Goal: Register for event/course

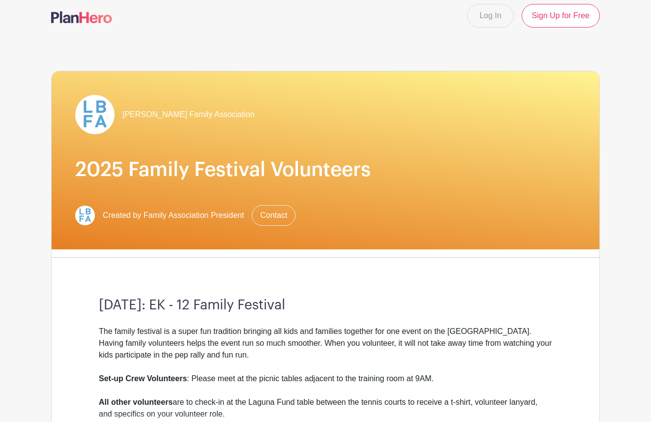
scroll to position [11, 0]
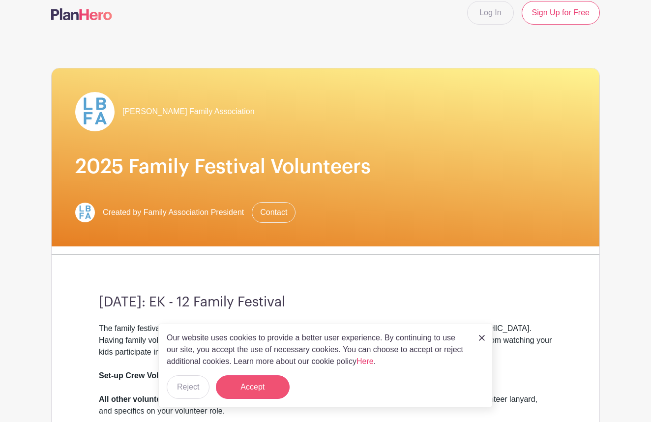
click at [277, 379] on button "Accept" at bounding box center [253, 387] width 74 height 24
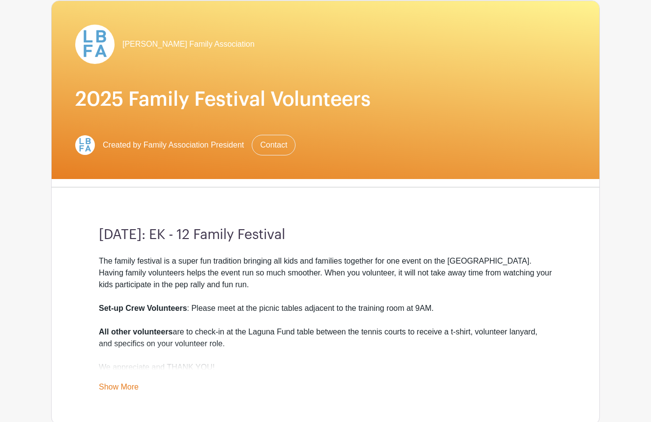
scroll to position [119, 0]
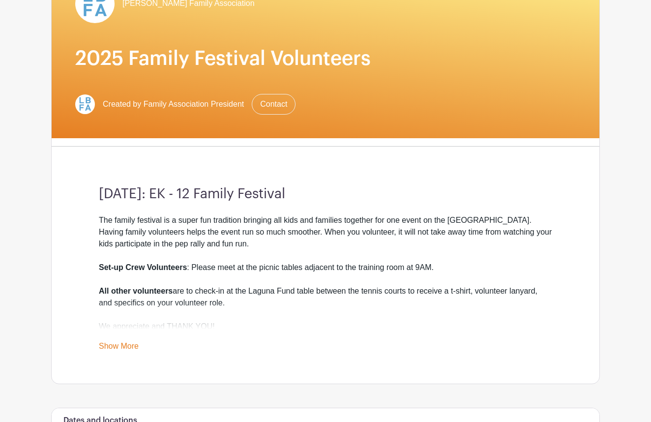
click at [108, 346] on link "Show More" at bounding box center [119, 348] width 40 height 12
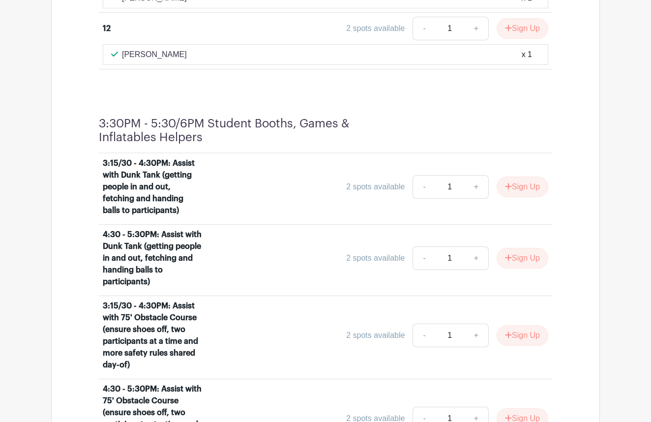
scroll to position [2432, 0]
click at [423, 178] on link "-" at bounding box center [424, 187] width 23 height 24
click at [475, 180] on link "+" at bounding box center [476, 187] width 25 height 24
click at [421, 181] on link "-" at bounding box center [424, 187] width 23 height 24
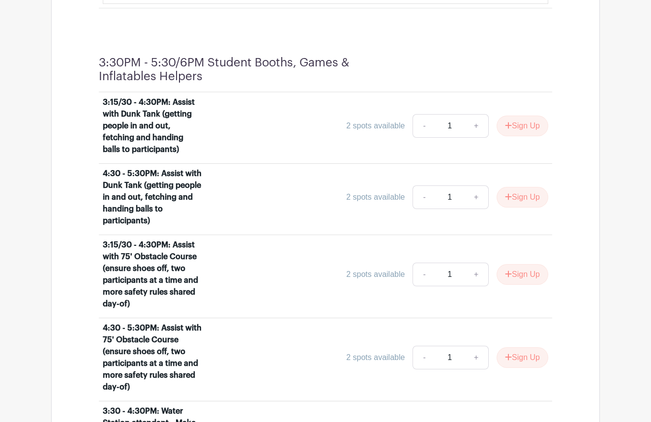
scroll to position [2488, 0]
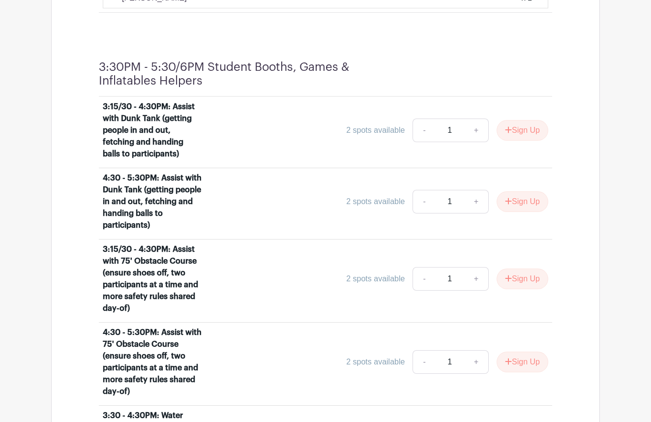
click at [475, 126] on link "+" at bounding box center [476, 131] width 25 height 24
click at [415, 128] on link "-" at bounding box center [424, 131] width 23 height 24
type input "1"
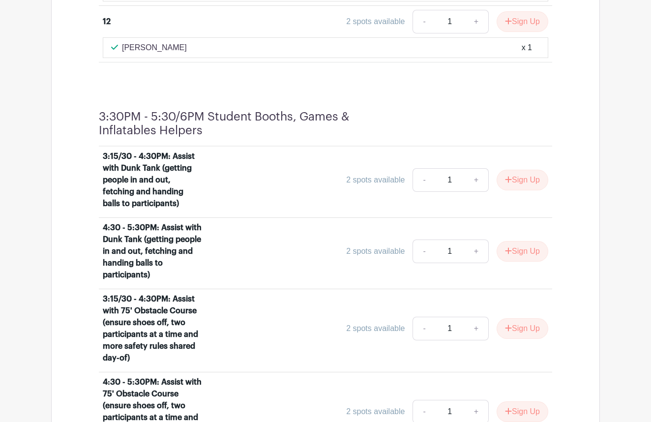
scroll to position [2442, 0]
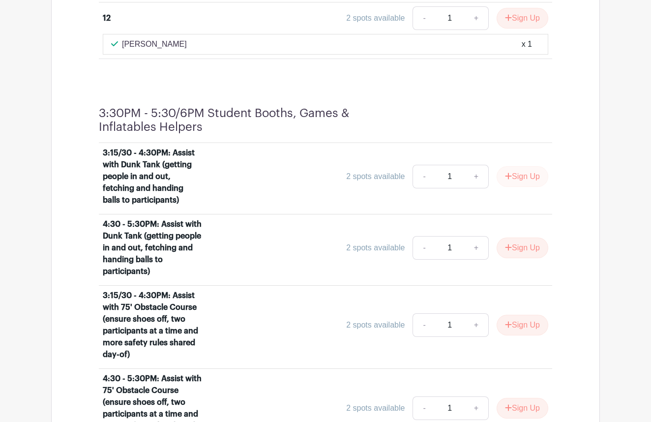
click at [519, 170] on button "Sign Up" at bounding box center [523, 176] width 52 height 21
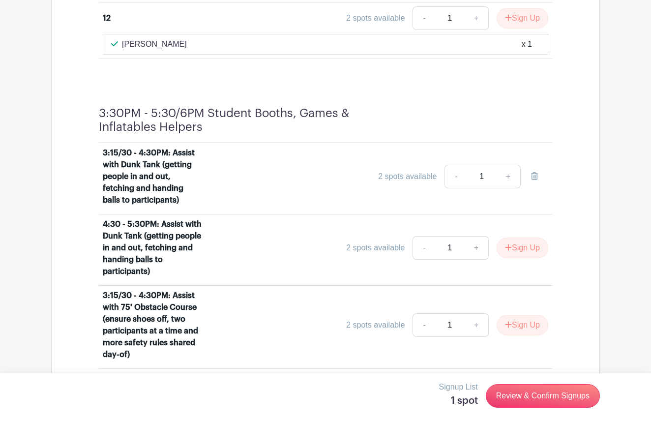
scroll to position [2447, 0]
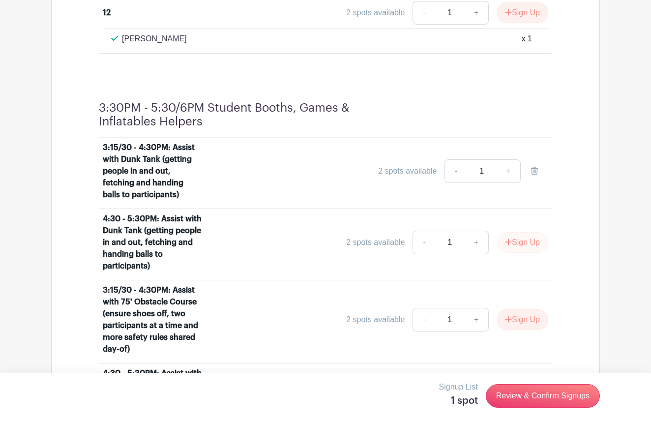
click at [520, 235] on button "Sign Up" at bounding box center [523, 242] width 52 height 21
click at [531, 403] on link "Review & Confirm Signups" at bounding box center [543, 396] width 114 height 24
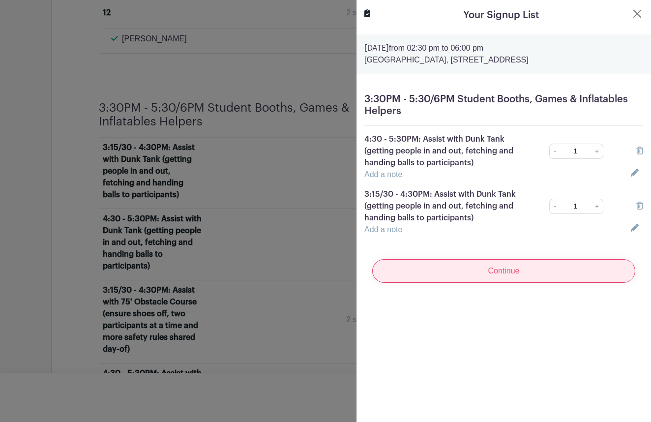
click at [464, 268] on input "Continue" at bounding box center [503, 271] width 263 height 24
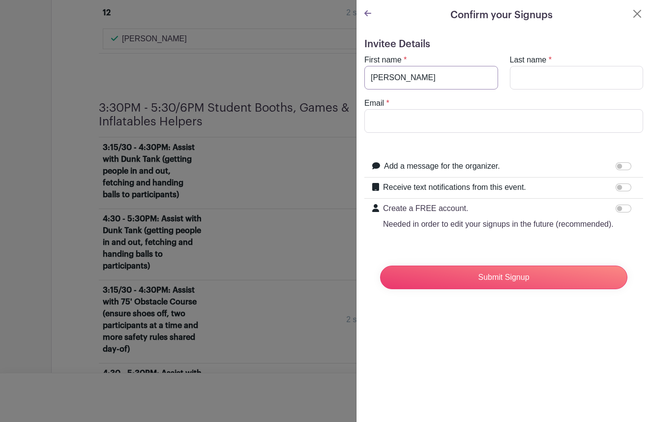
type input "Giovanni"
type input "Thomas"
type input "giomthomas@gmail.com"
click at [624, 188] on input "Receive text notifications from this event." at bounding box center [624, 187] width 16 height 8
checkbox input "true"
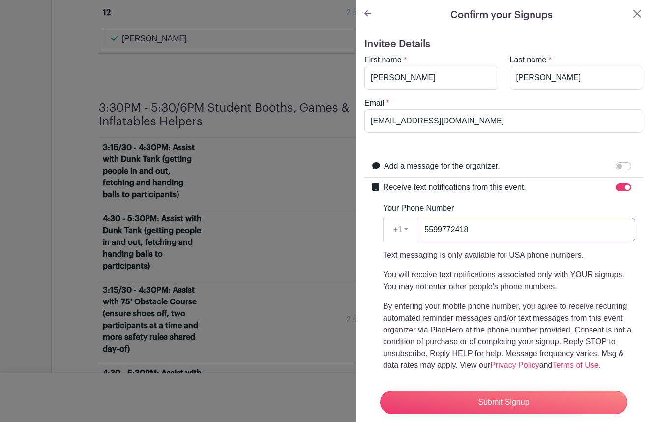
type input "5599772418"
click at [507, 297] on div "Text messaging is only available for USA phone numbers. You will receive text n…" at bounding box center [509, 310] width 252 height 122
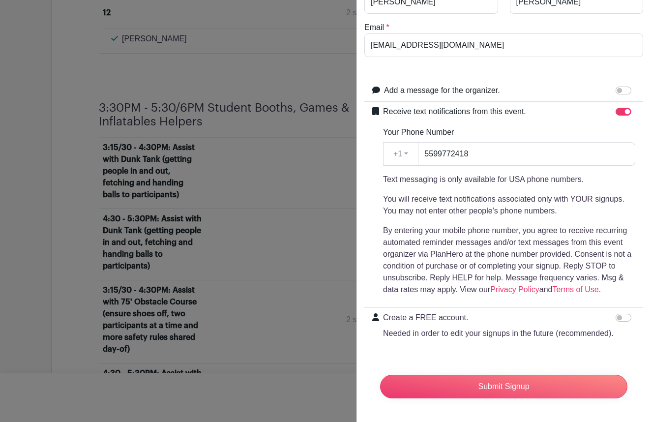
scroll to position [76, 0]
click at [624, 313] on div at bounding box center [626, 318] width 20 height 12
click at [622, 318] on input "Create a FREE account. Needed in order to edit your signups in the future (reco…" at bounding box center [624, 318] width 16 height 8
checkbox input "true"
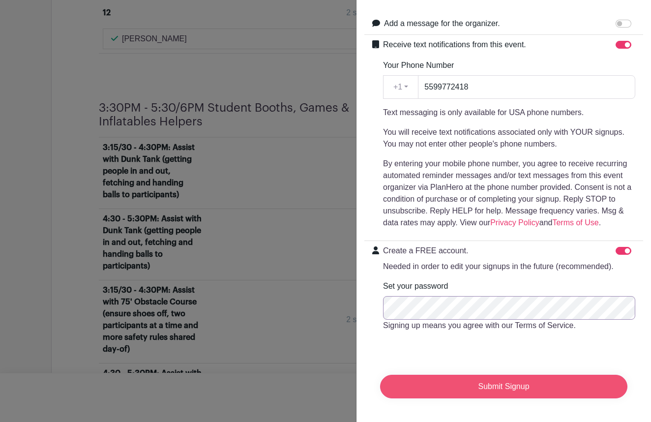
scroll to position [143, 0]
click at [499, 383] on input "Submit Signup" at bounding box center [503, 387] width 247 height 24
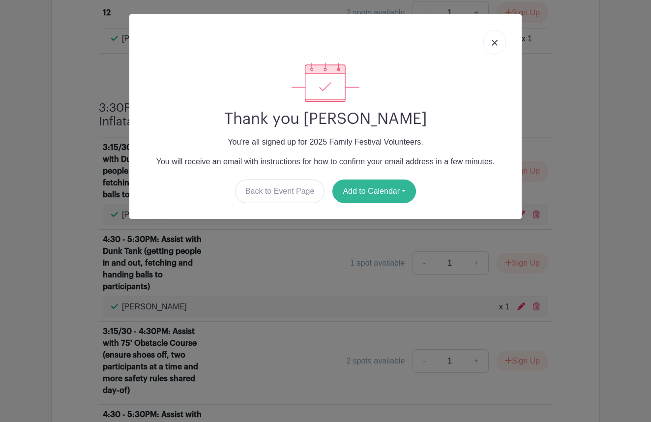
click at [365, 185] on button "Add to Calendar" at bounding box center [374, 191] width 84 height 24
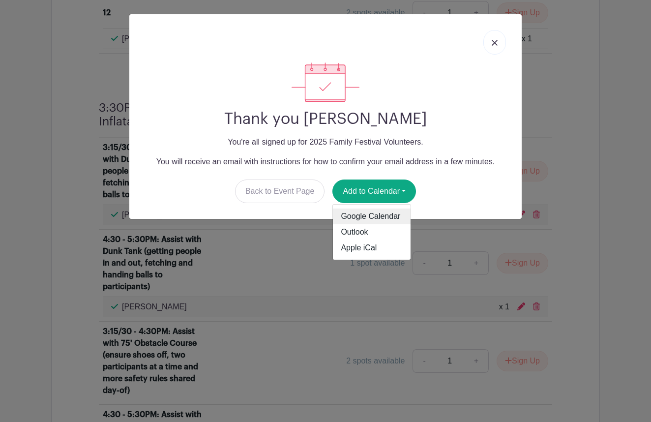
click at [367, 218] on link "Google Calendar" at bounding box center [372, 216] width 78 height 16
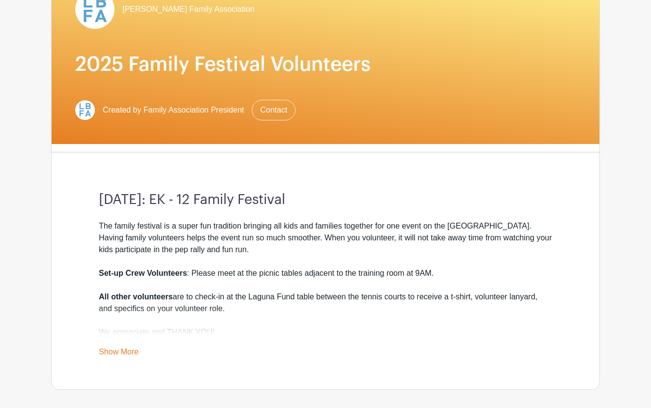
scroll to position [125, 0]
click at [131, 347] on div "The family festival is a super fun tradition bringing all kids and families tog…" at bounding box center [325, 289] width 453 height 138
click at [131, 349] on link "Show More" at bounding box center [119, 354] width 40 height 12
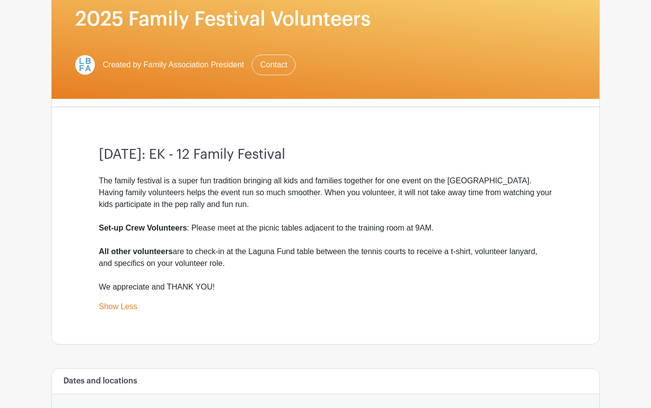
scroll to position [177, 0]
